Goal: Information Seeking & Learning: Learn about a topic

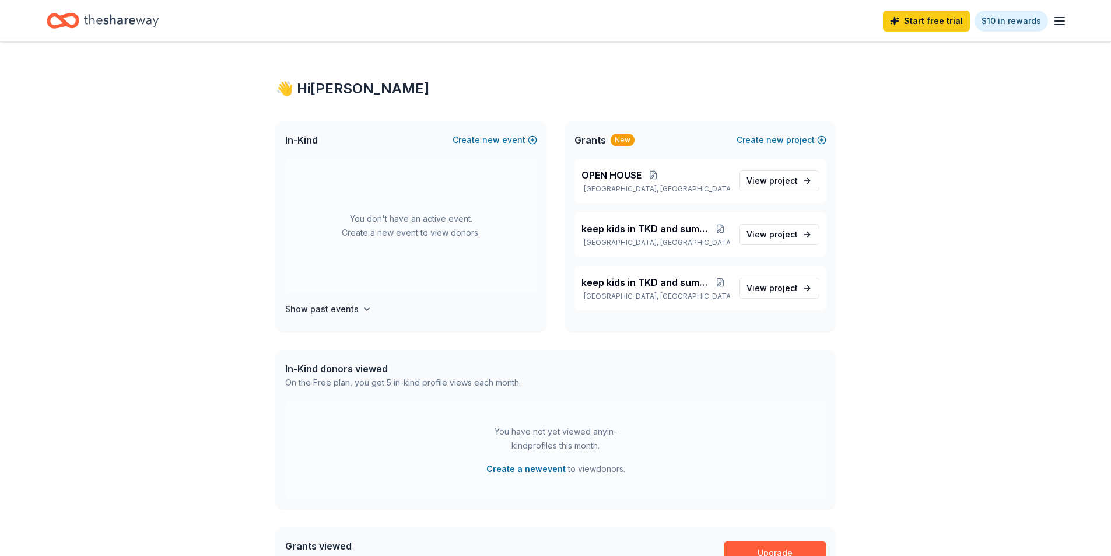
click at [1062, 21] on line "button" at bounding box center [1059, 21] width 9 height 0
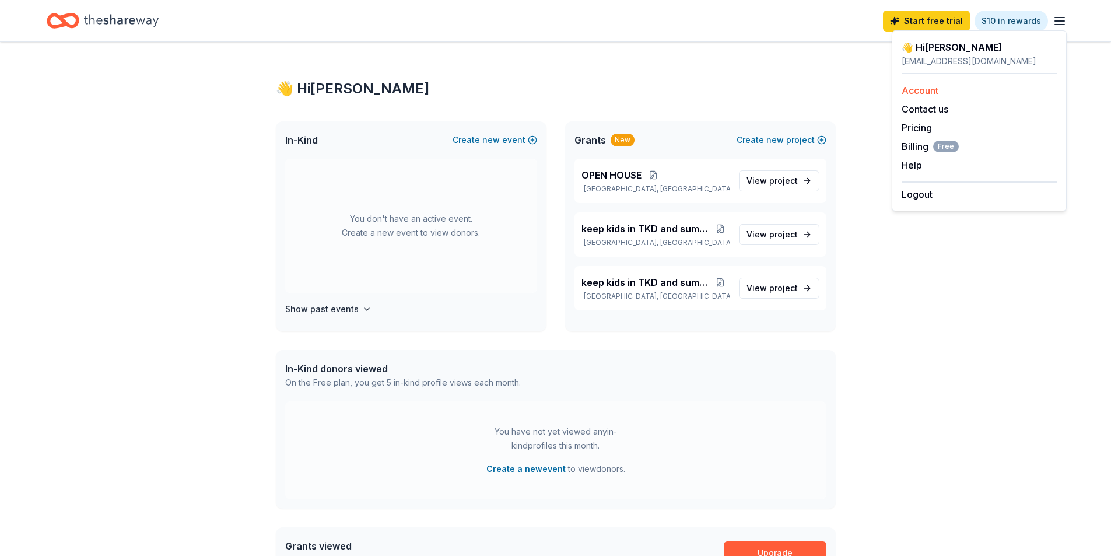
click at [909, 90] on link "Account" at bounding box center [920, 91] width 37 height 12
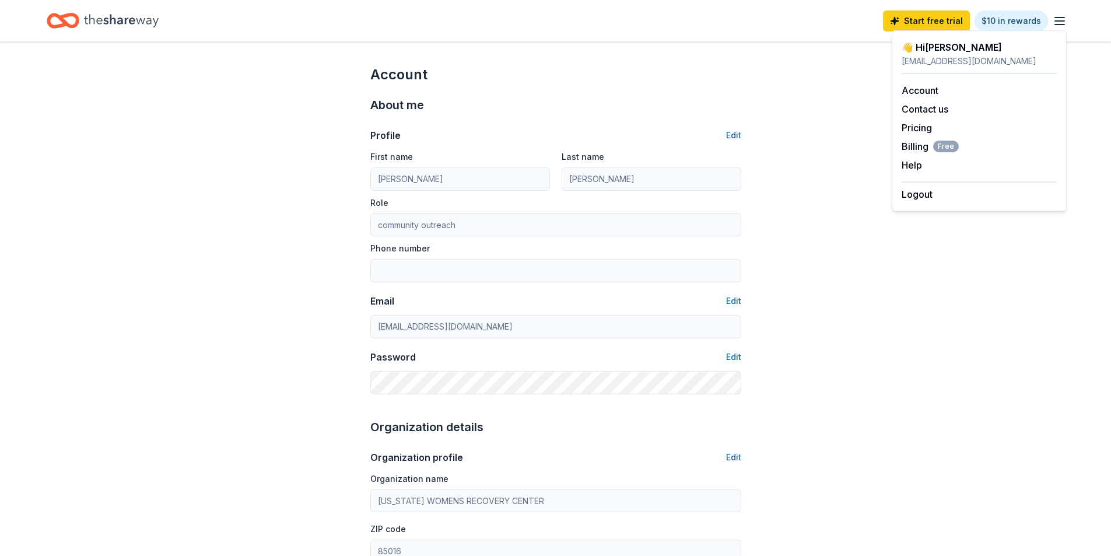
click at [757, 103] on div "Account About me Profile Edit First name Linda Last name Dodson Role community …" at bounding box center [556, 562] width 408 height 1041
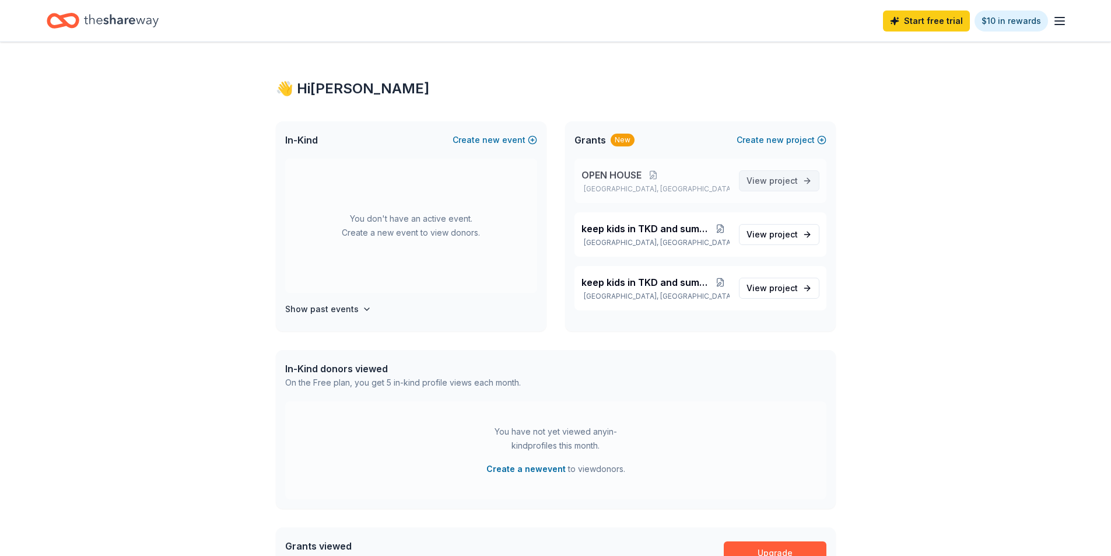
click at [760, 183] on span "View project" at bounding box center [772, 181] width 51 height 14
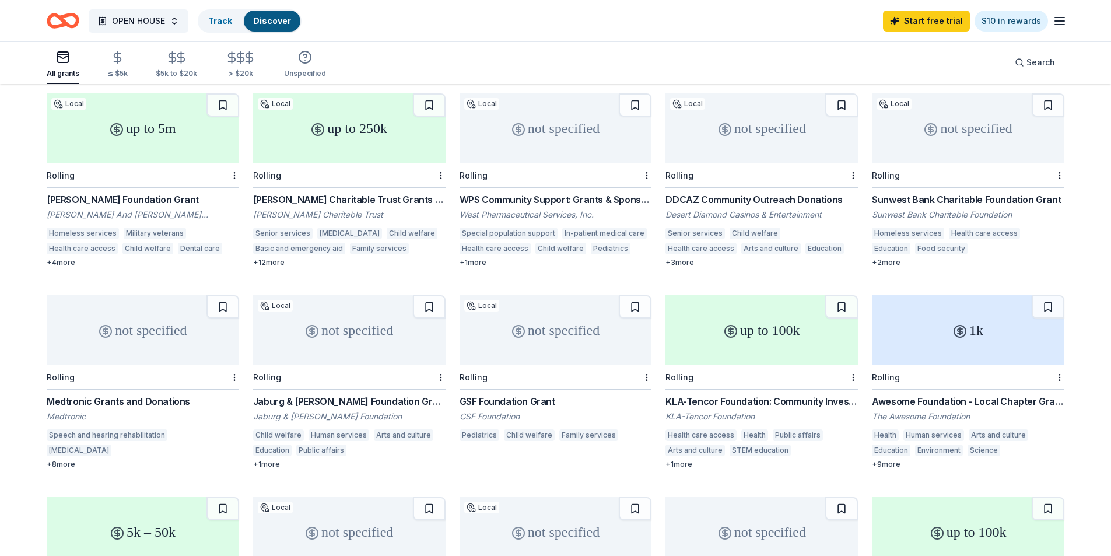
scroll to position [318, 0]
click at [921, 191] on div "Sunwest Bank Charitable Foundation Grant" at bounding box center [968, 198] width 192 height 14
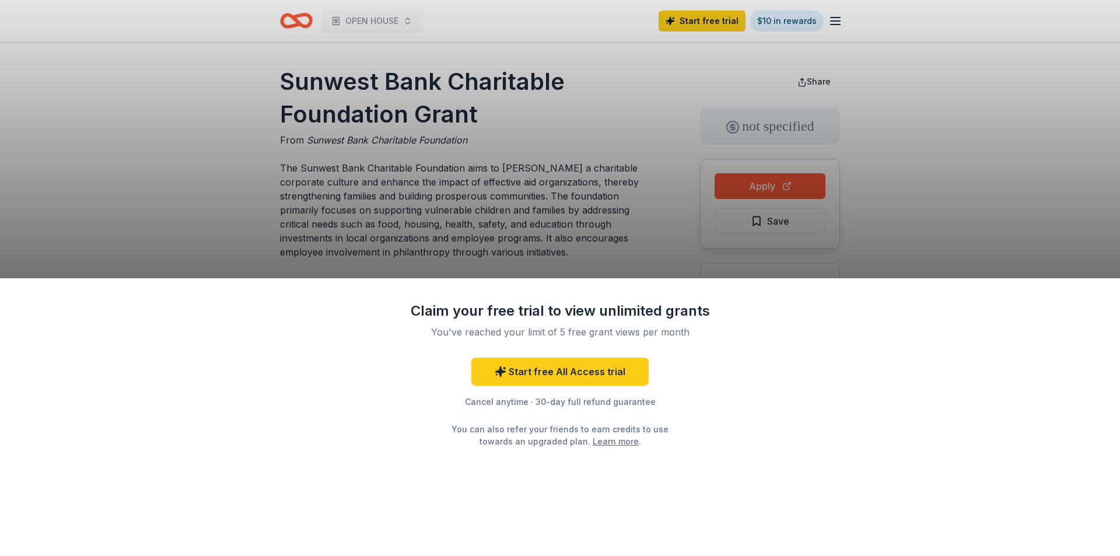
click at [617, 85] on div "Claim your free trial to view unlimited grants You've reached your limit of 5 f…" at bounding box center [560, 278] width 1120 height 556
